Goal: Navigation & Orientation: Find specific page/section

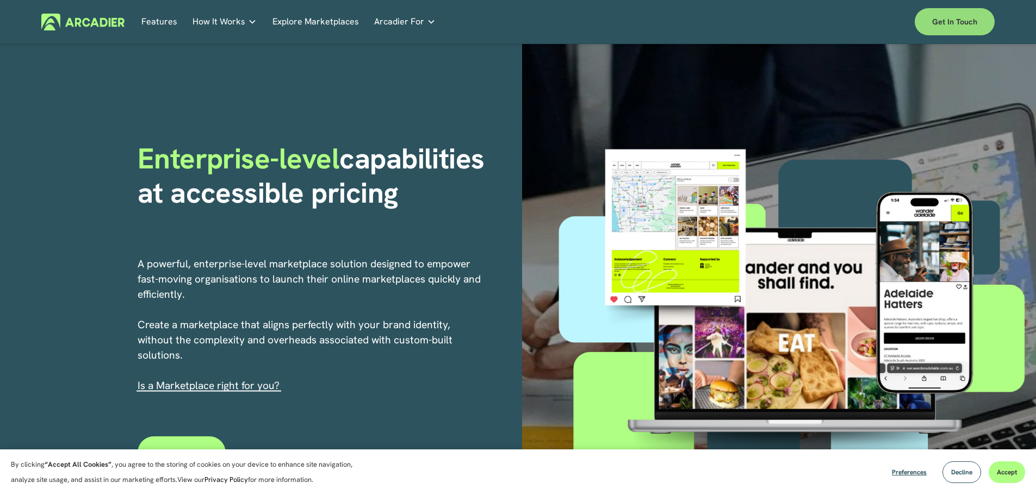
click at [935, 23] on link "Get in touch" at bounding box center [955, 21] width 80 height 27
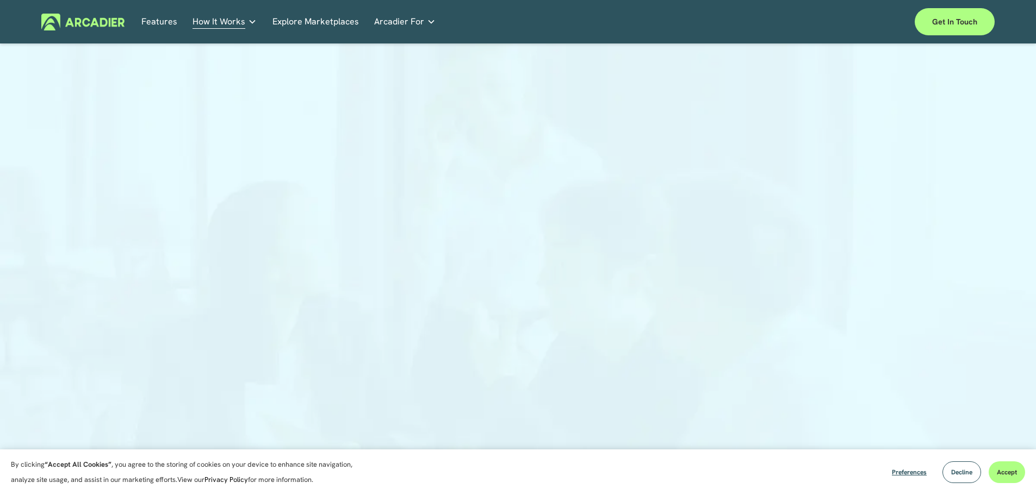
click at [168, 125] on div at bounding box center [518, 275] width 1036 height 442
click at [94, 32] on div "Features How It Works Why Arcadier" at bounding box center [517, 21] width 953 height 27
click at [96, 28] on img at bounding box center [82, 22] width 83 height 17
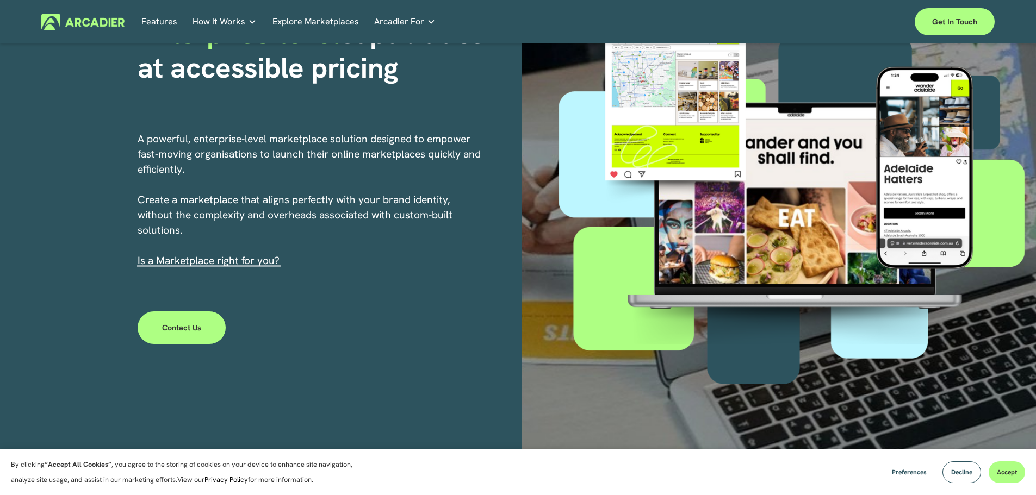
scroll to position [132, 0]
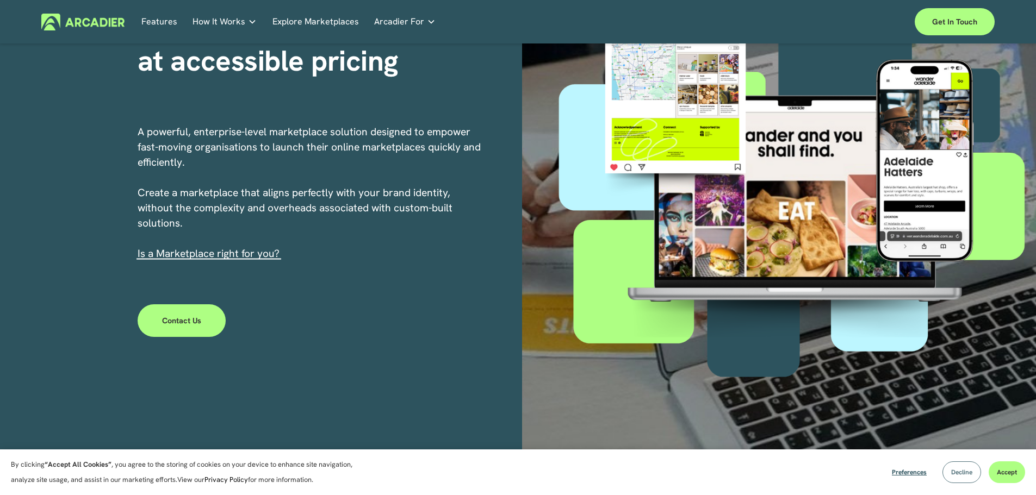
click at [955, 474] on span "Decline" at bounding box center [961, 472] width 21 height 9
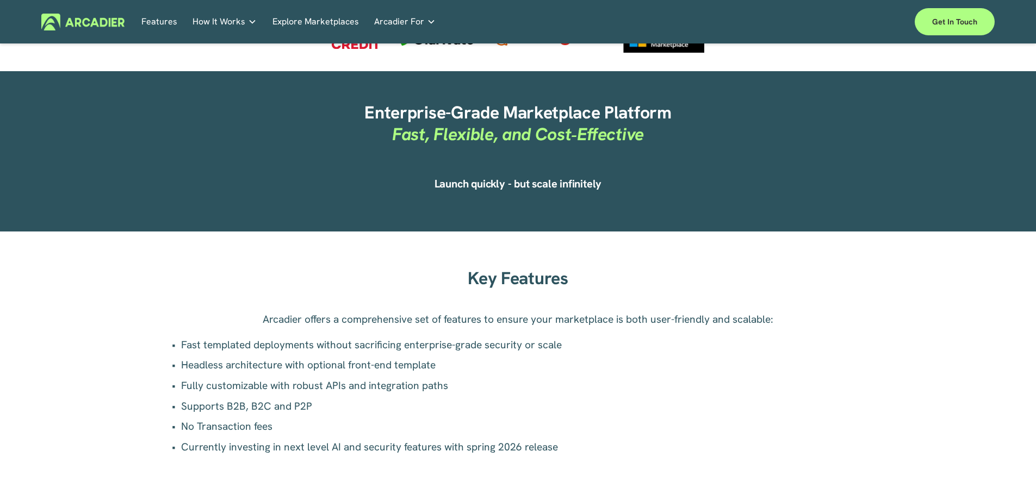
scroll to position [595, 0]
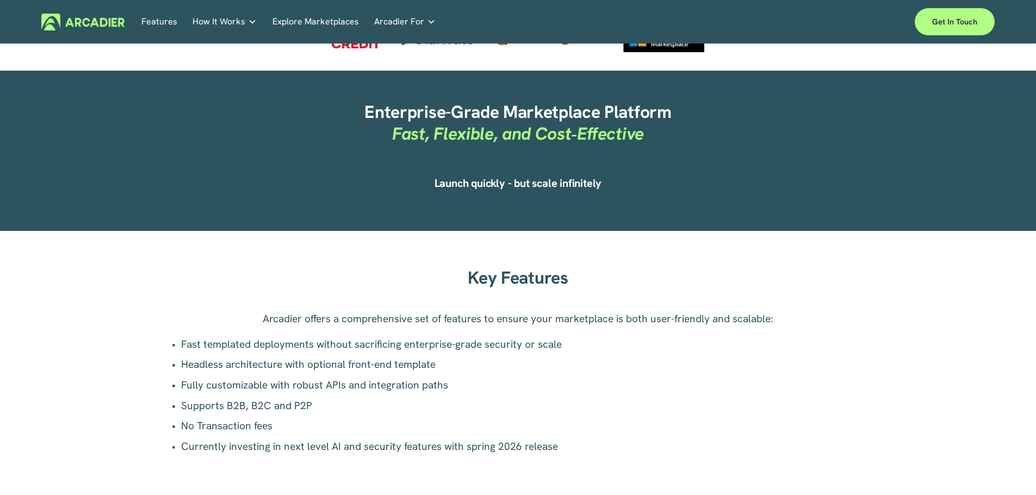
click at [301, 23] on link "Explore Marketplaces" at bounding box center [315, 22] width 86 height 17
